Goal: Transaction & Acquisition: Purchase product/service

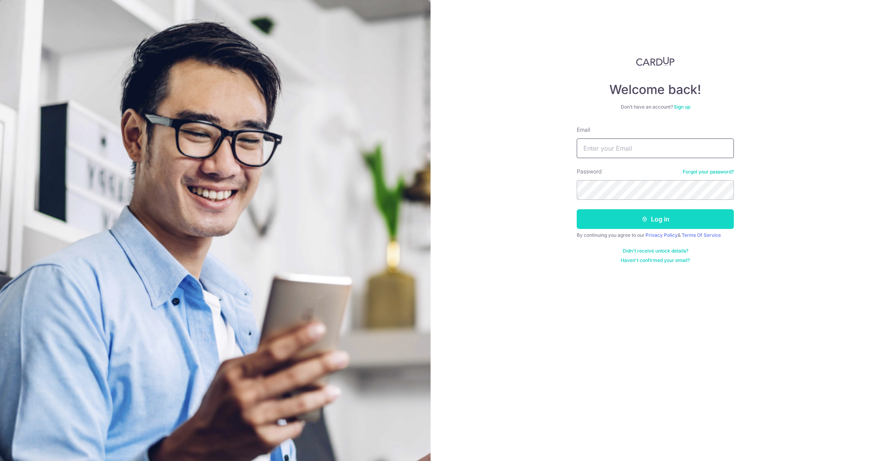
type input "drwongkeeseng@gmail.com"
click at [658, 220] on button "Log in" at bounding box center [655, 219] width 157 height 20
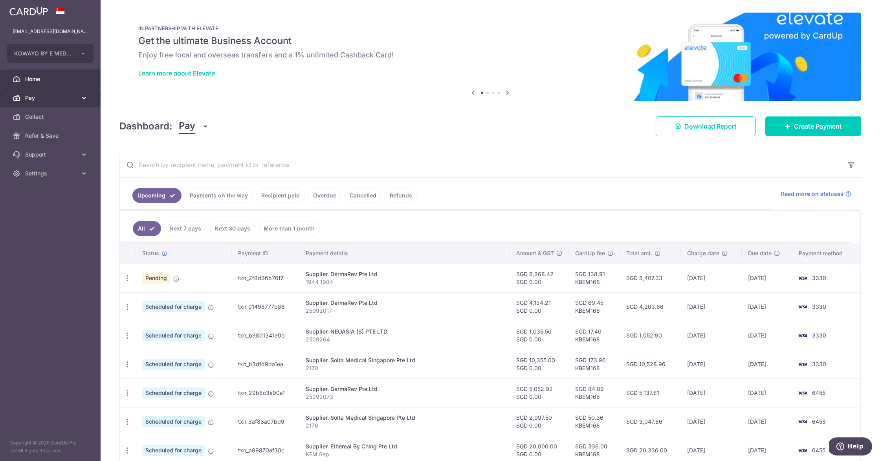
click at [48, 99] on span "Pay" at bounding box center [51, 98] width 52 height 8
click at [61, 119] on span "Payments" at bounding box center [51, 117] width 52 height 8
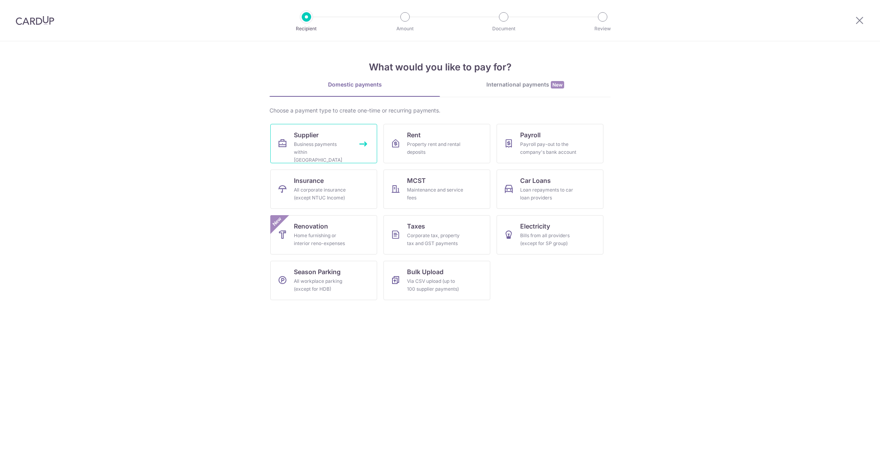
click at [300, 150] on div "Business payments within Singapore" at bounding box center [322, 152] width 57 height 24
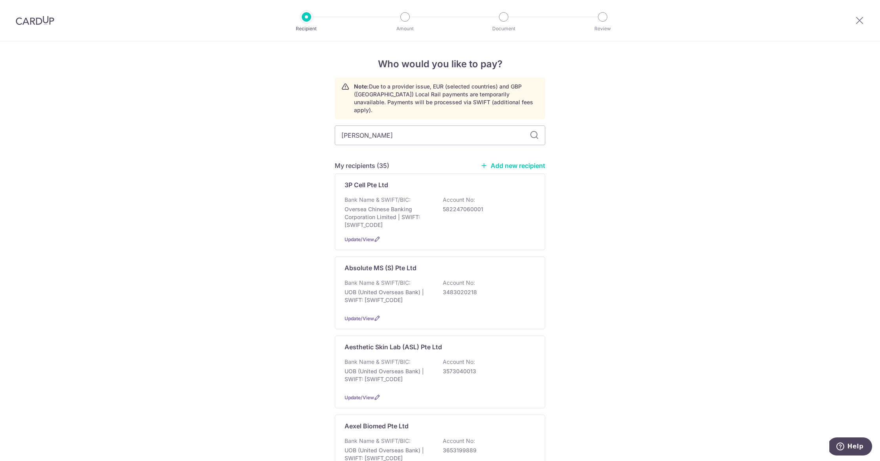
type input "solta"
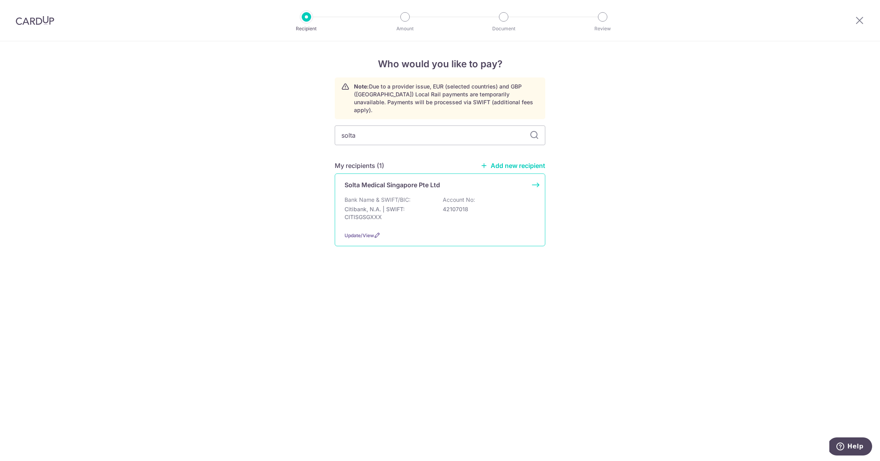
click at [394, 180] on p "Solta Medical Singapore Pte Ltd" at bounding box center [392, 184] width 95 height 9
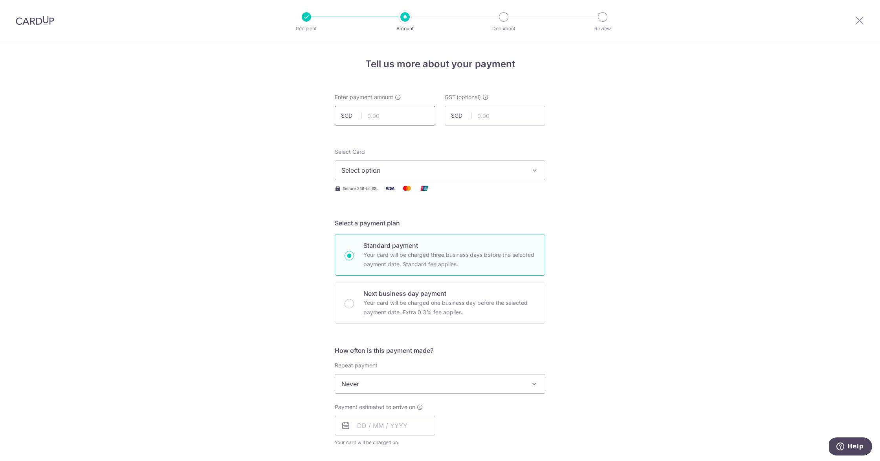
click at [393, 116] on input "text" at bounding box center [385, 116] width 101 height 20
type input "17,985.00"
click at [648, 154] on div "Tell us more about your payment Enter payment amount SGD 17,985.00 17985.00 GST…" at bounding box center [440, 422] width 880 height 763
click at [459, 168] on span "Select option" at bounding box center [432, 169] width 183 height 9
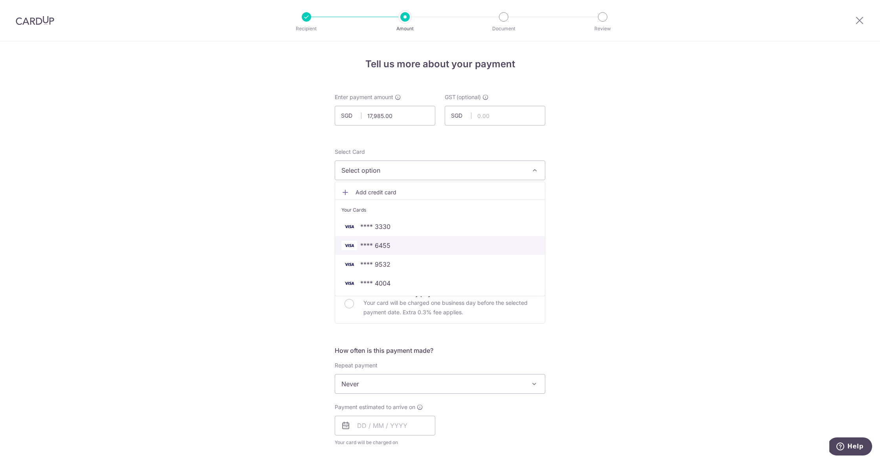
click at [416, 245] on span "**** 6455" at bounding box center [439, 244] width 197 height 9
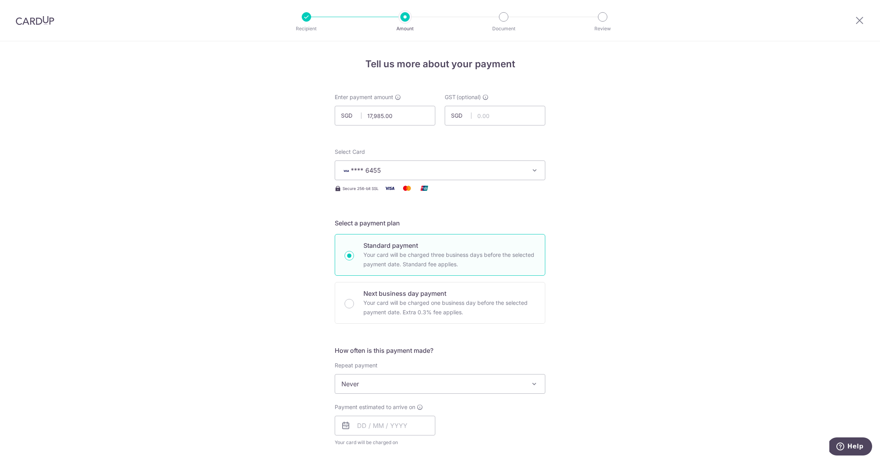
click at [613, 226] on div "Tell us more about your payment Enter payment amount SGD 17,985.00 17985.00 GST…" at bounding box center [440, 422] width 880 height 763
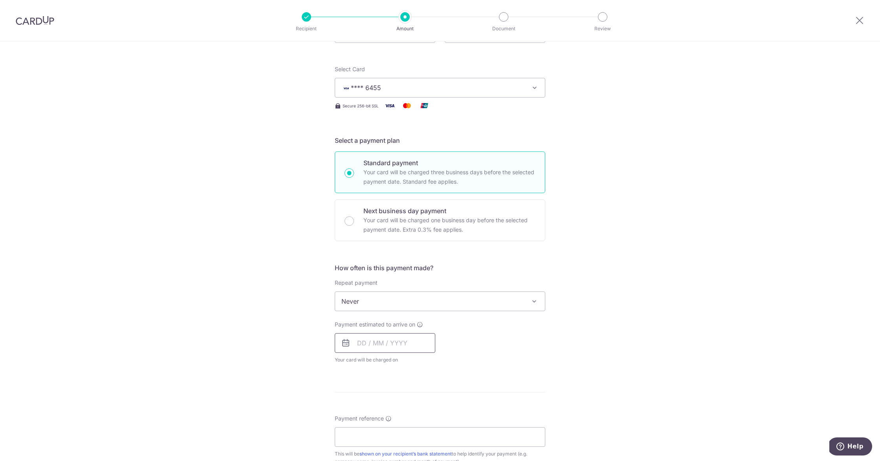
scroll to position [86, 0]
click at [387, 342] on input "text" at bounding box center [385, 340] width 101 height 20
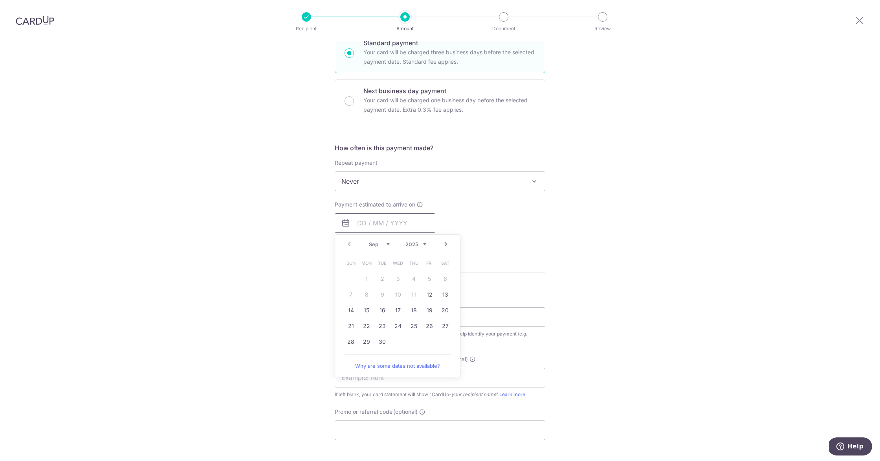
scroll to position [203, 0]
click at [442, 244] on link "Next" at bounding box center [445, 243] width 9 height 9
click at [410, 281] on link "2" at bounding box center [413, 278] width 13 height 13
type input "02/10/2025"
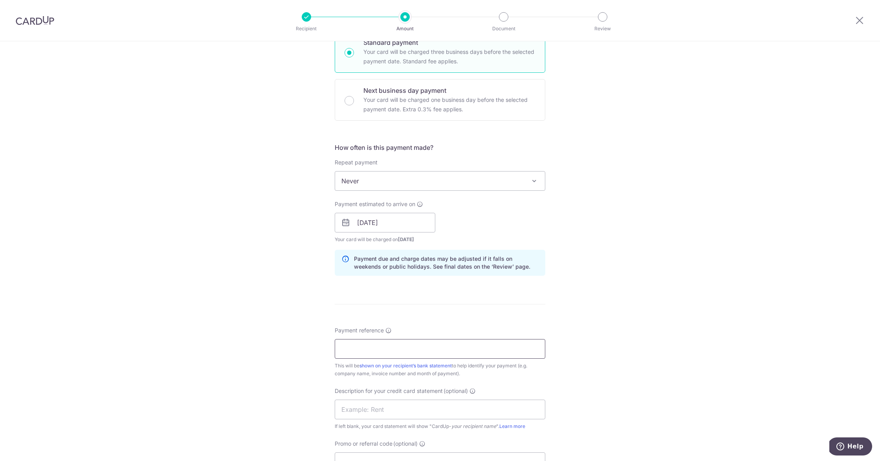
click at [426, 351] on input "Payment reference" at bounding box center [440, 349] width 211 height 20
type input "2196"
click at [425, 413] on input "text" at bounding box center [440, 409] width 211 height 20
type input "Solta Medical"
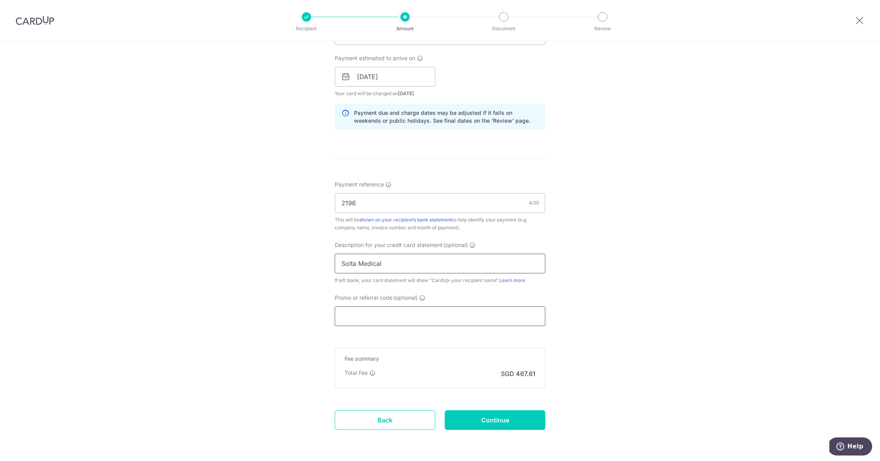
scroll to position [360, 0]
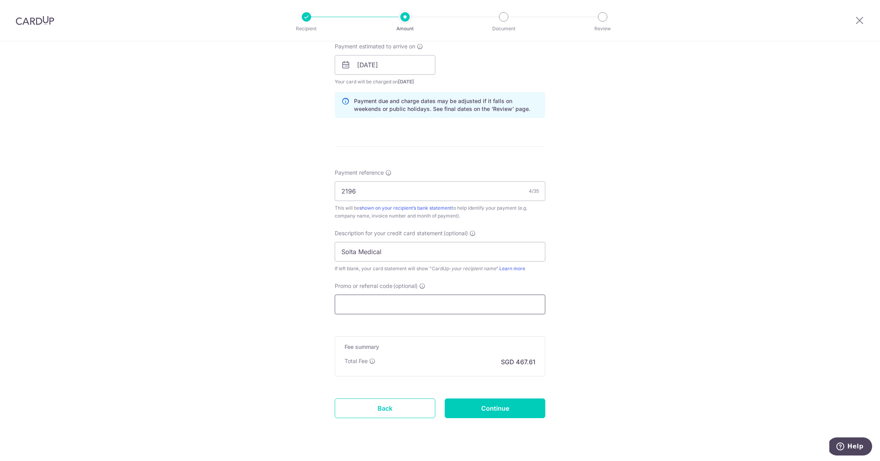
click at [367, 300] on input "Promo or referral code (optional)" at bounding box center [440, 304] width 211 height 20
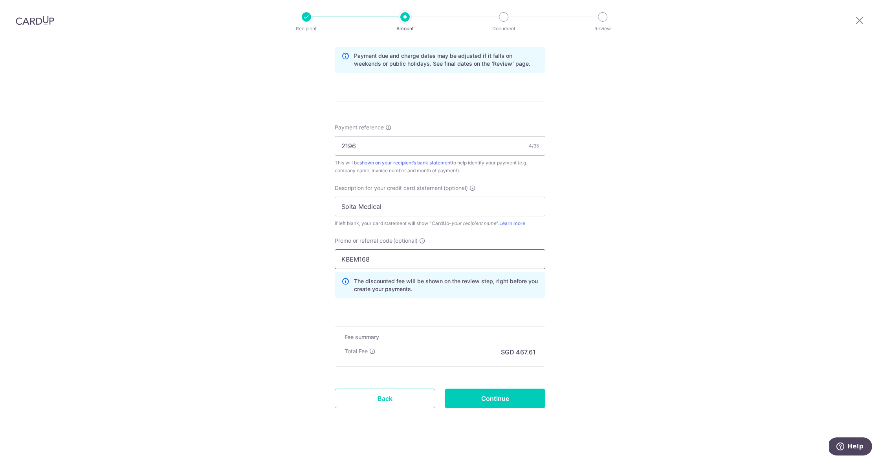
scroll to position [412, 0]
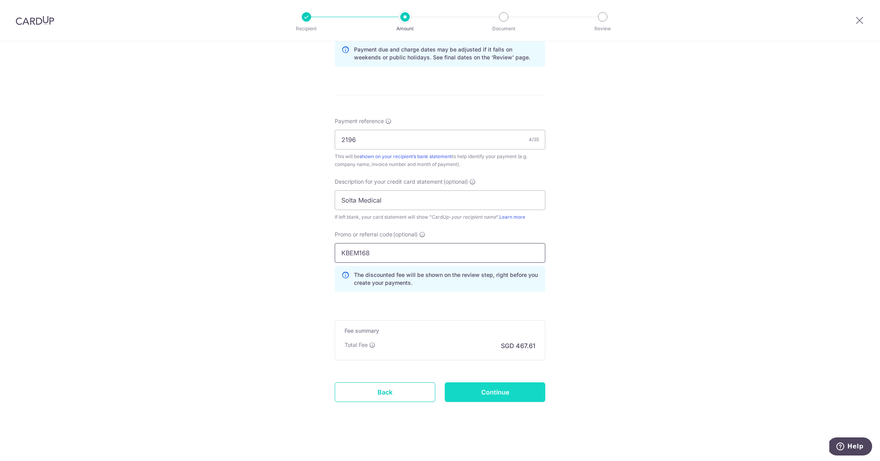
type input "KBEM168"
click at [501, 396] on input "Continue" at bounding box center [495, 392] width 101 height 20
type input "Create Schedule"
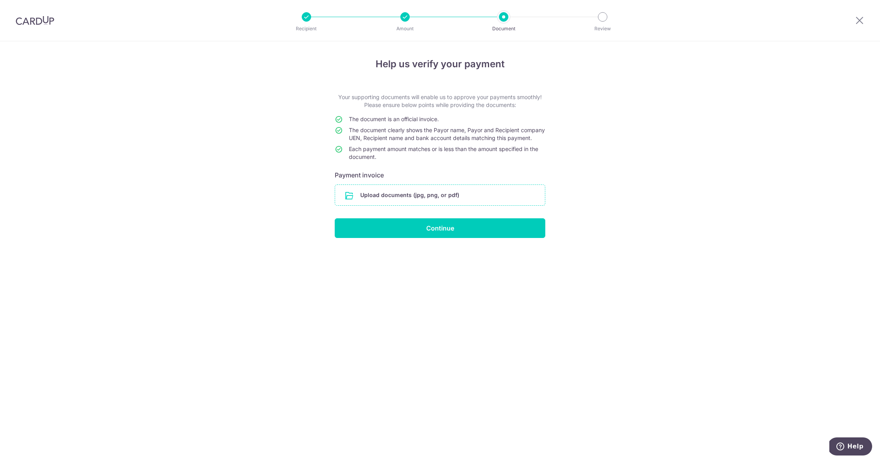
click at [440, 200] on input "file" at bounding box center [440, 195] width 210 height 20
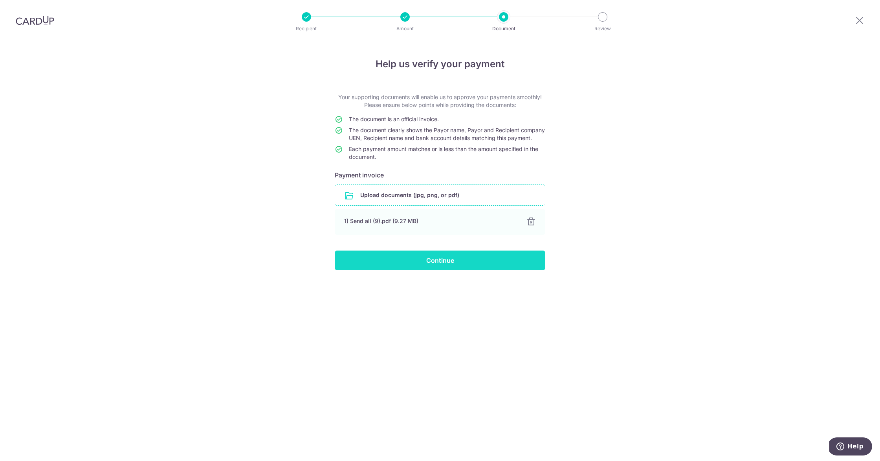
click at [436, 270] on input "Continue" at bounding box center [440, 260] width 211 height 20
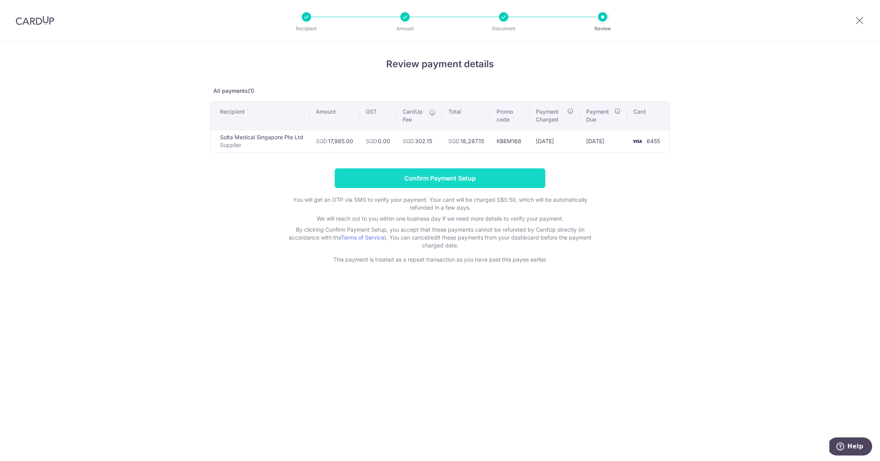
click at [468, 177] on input "Confirm Payment Setup" at bounding box center [440, 178] width 211 height 20
